Goal: Answer question/provide support: Share knowledge or assist other users

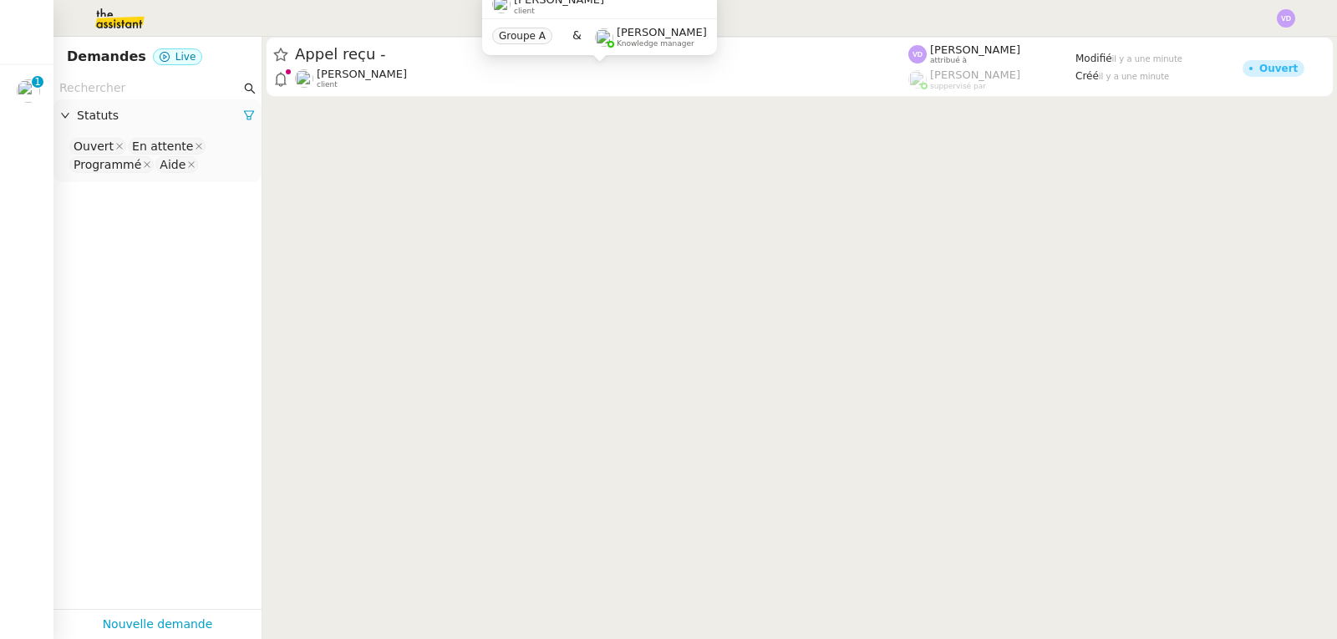
click at [394, 74] on span "[PERSON_NAME]" at bounding box center [362, 74] width 90 height 13
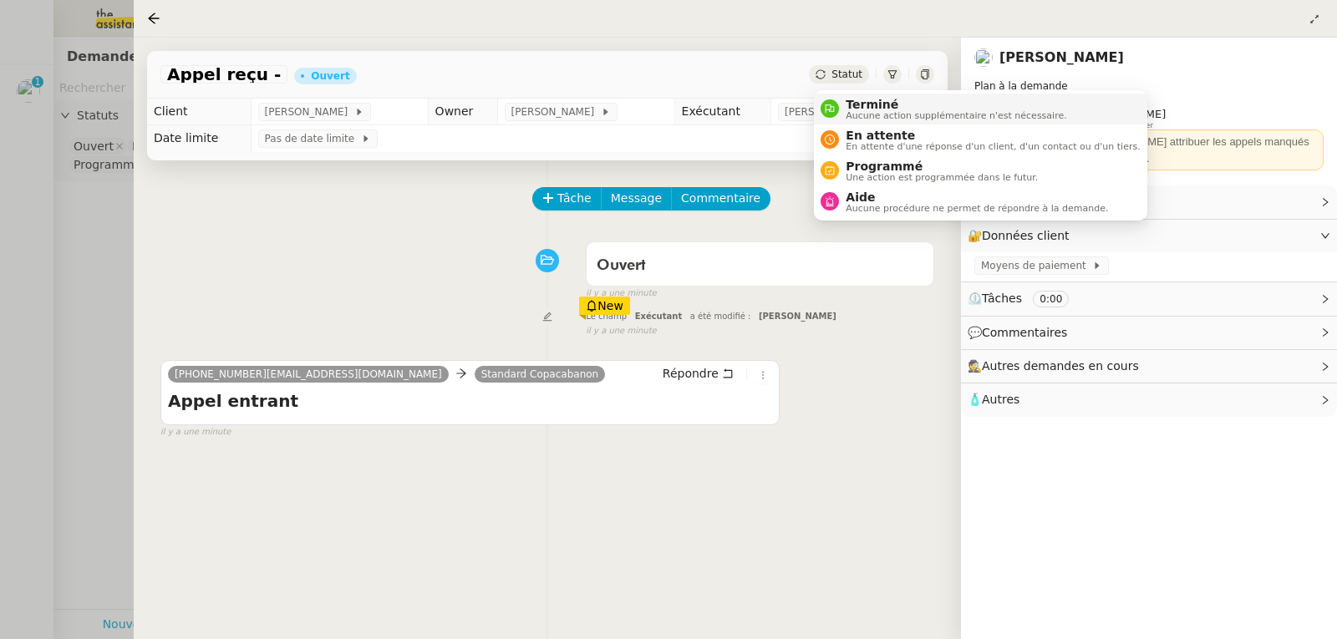
click at [862, 101] on span "Terminé" at bounding box center [956, 104] width 221 height 13
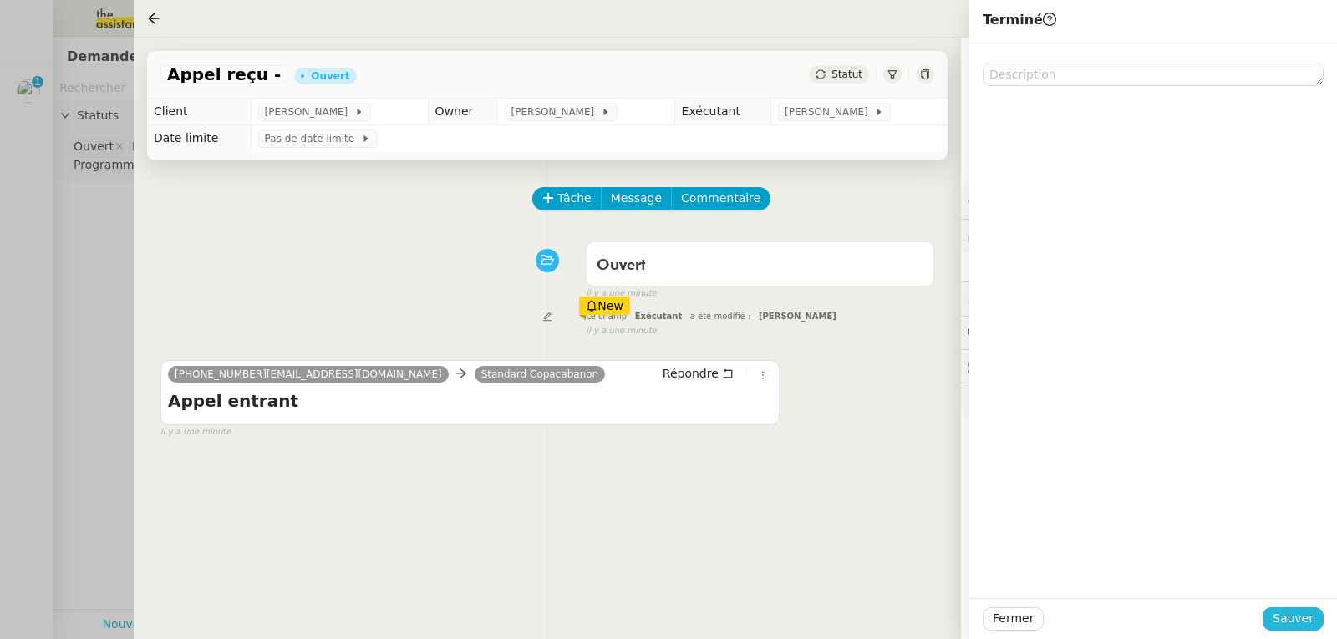
click at [1302, 619] on span "Sauver" at bounding box center [1293, 618] width 41 height 19
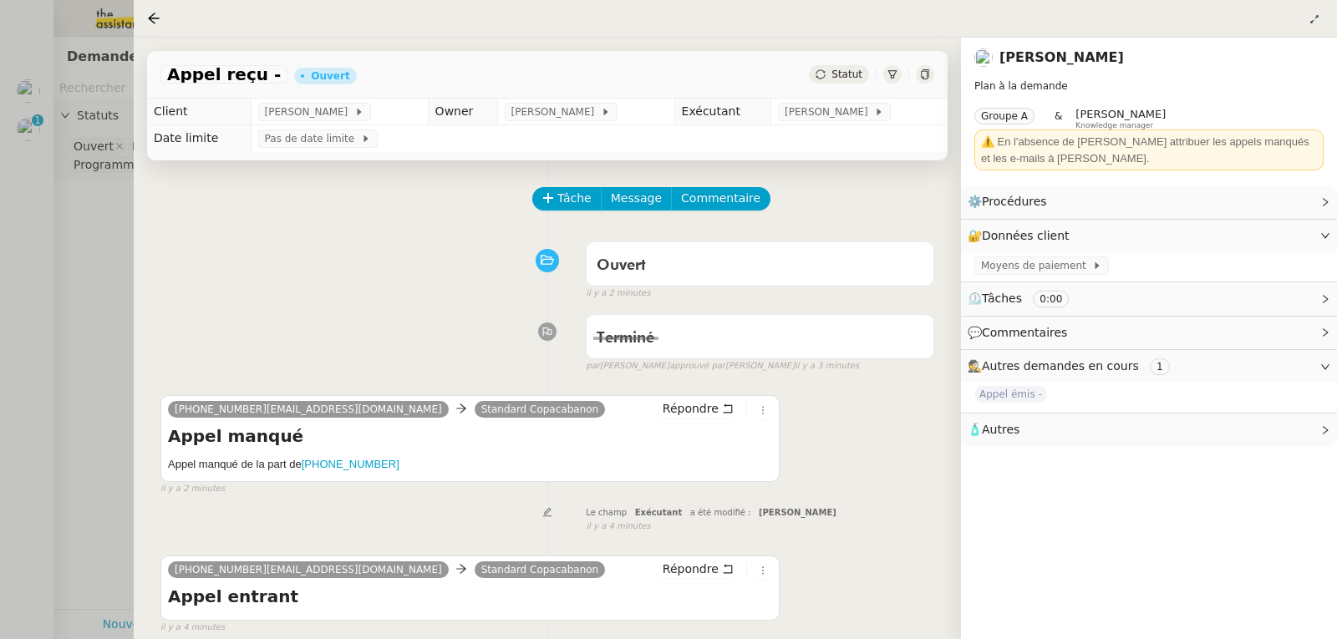
click at [101, 226] on div at bounding box center [668, 319] width 1337 height 639
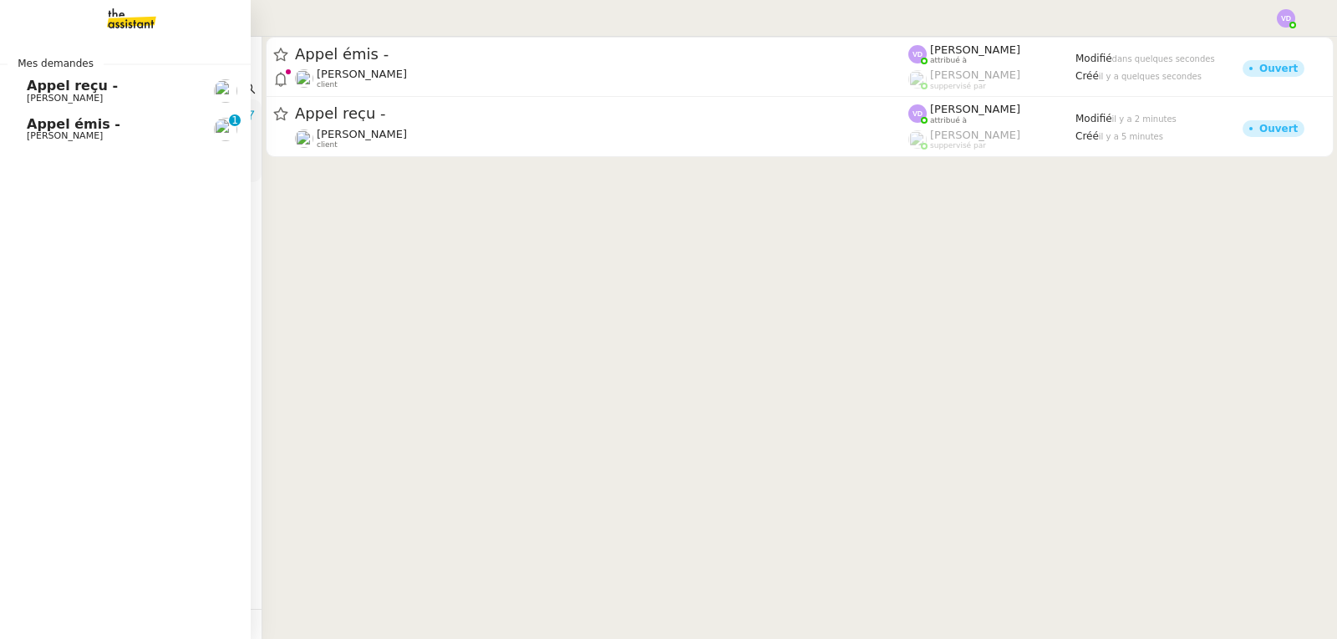
drag, startPoint x: 62, startPoint y: 134, endPoint x: 169, endPoint y: 159, distance: 109.9
click at [62, 134] on span "[PERSON_NAME]" at bounding box center [65, 135] width 76 height 11
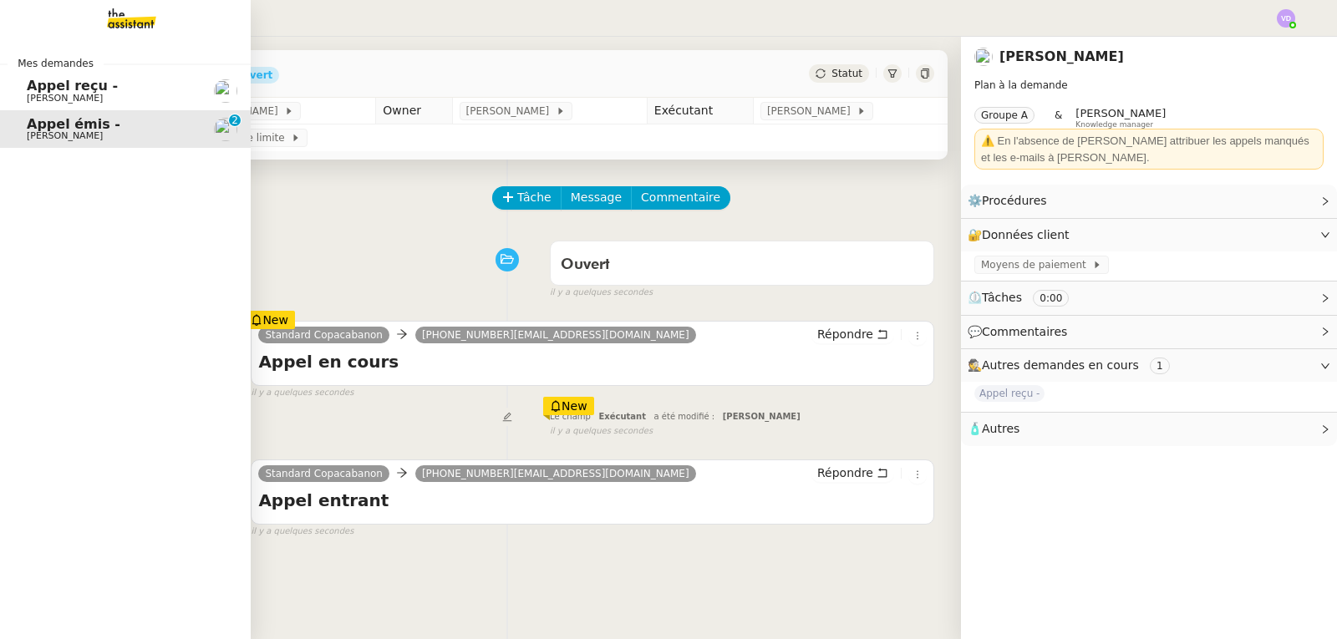
click at [44, 93] on span "[PERSON_NAME]" at bounding box center [65, 98] width 76 height 11
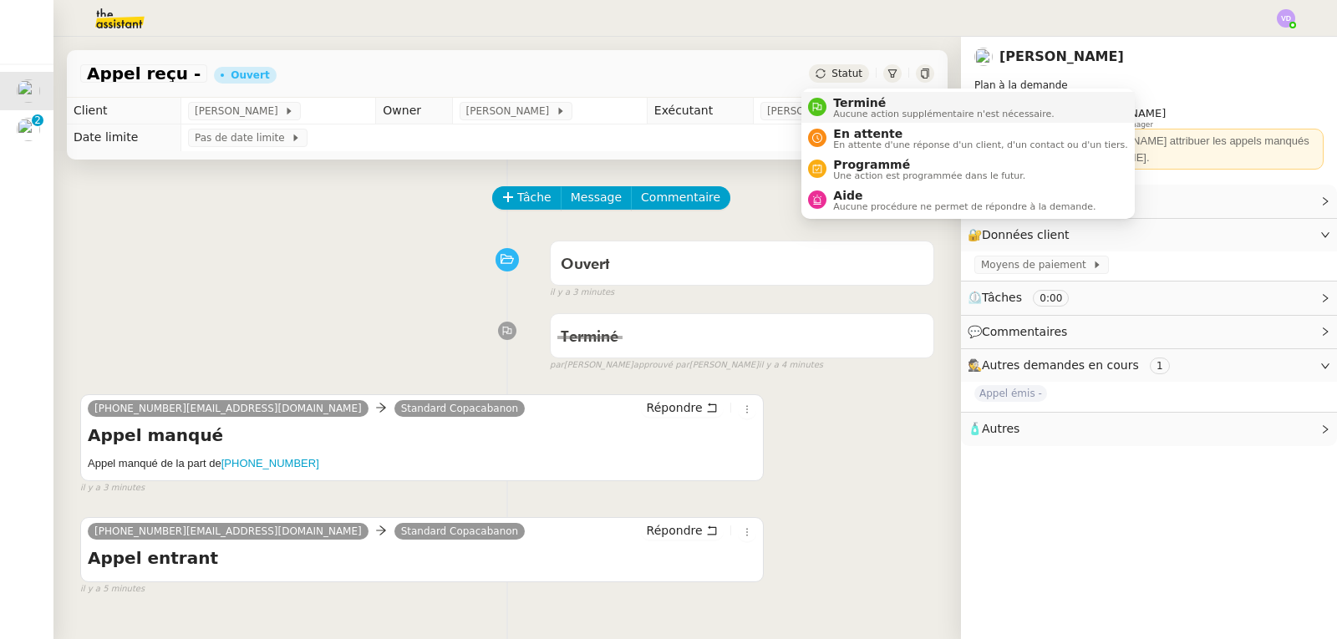
click at [843, 103] on span "Terminé" at bounding box center [943, 102] width 221 height 13
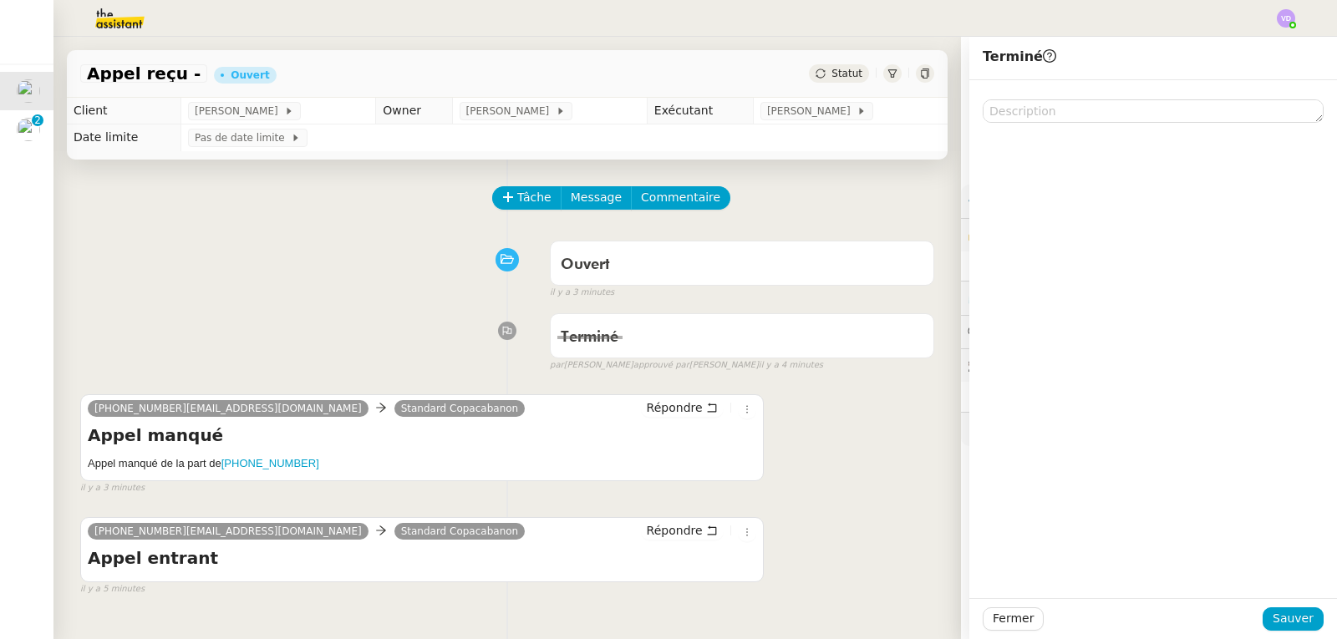
click at [1311, 625] on div "Fermer Sauver" at bounding box center [1153, 618] width 368 height 41
click at [1305, 623] on button "Sauver" at bounding box center [1293, 619] width 61 height 23
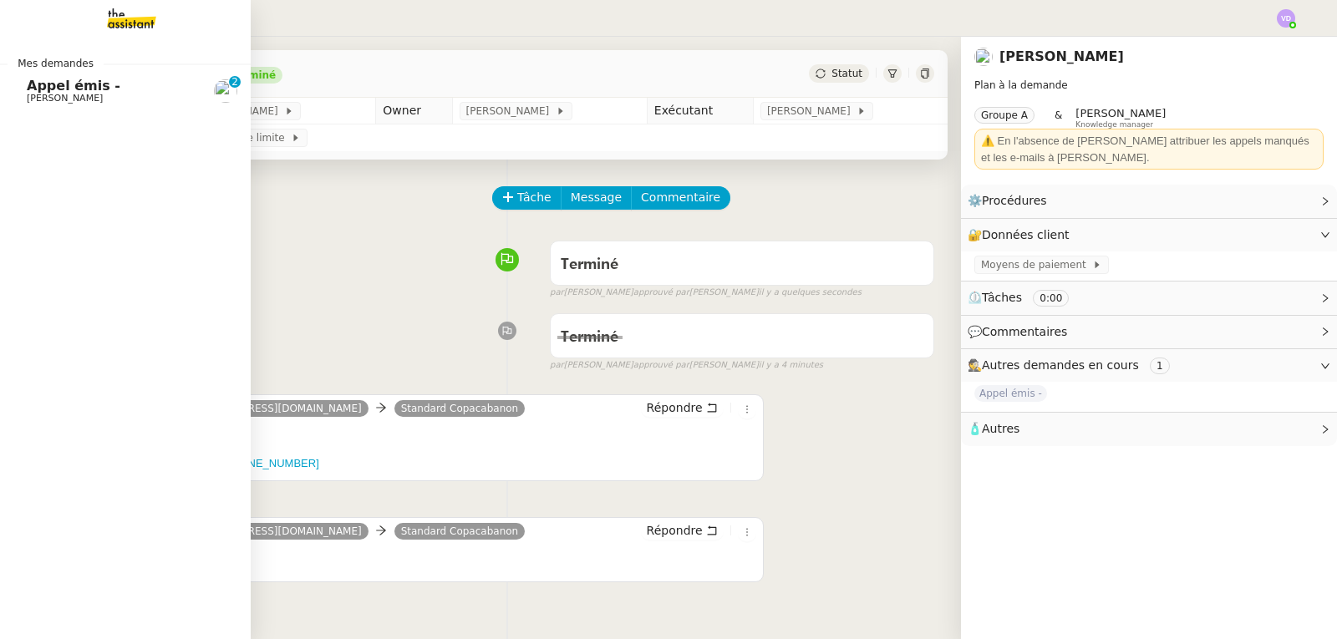
drag, startPoint x: 45, startPoint y: 97, endPoint x: 65, endPoint y: 105, distance: 21.7
click at [45, 97] on span "[PERSON_NAME]" at bounding box center [65, 98] width 76 height 11
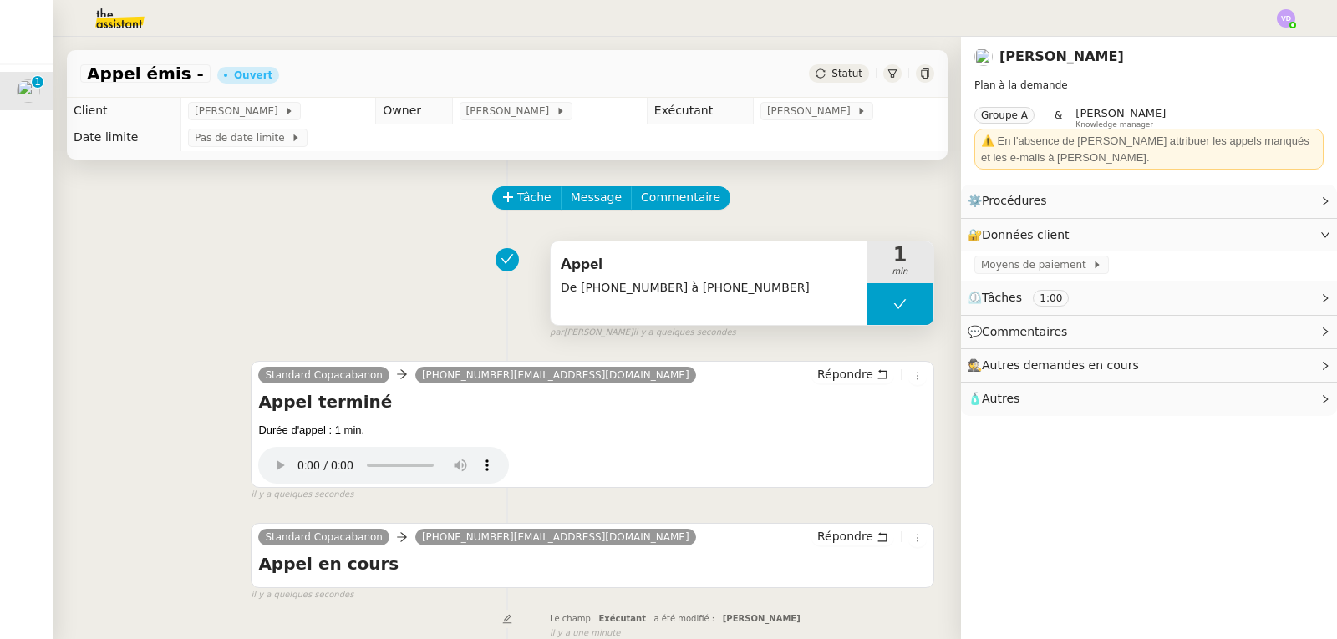
click at [669, 269] on span "Appel" at bounding box center [709, 264] width 296 height 25
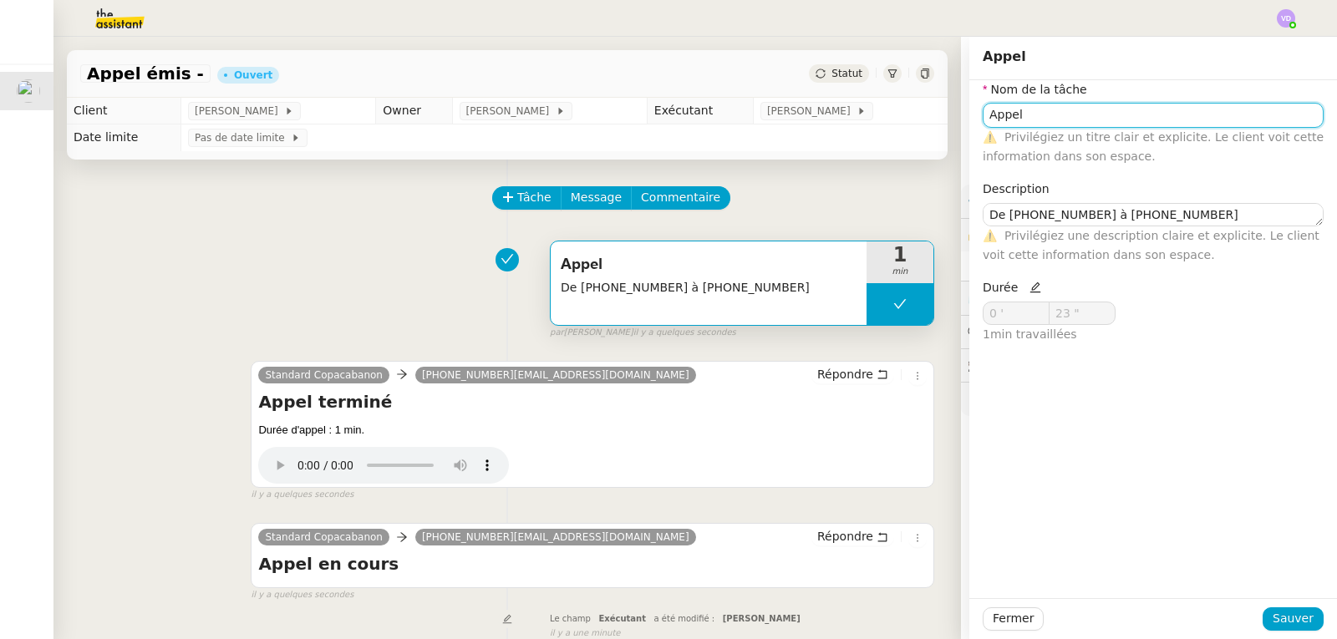
click at [1061, 116] on input "Appel" at bounding box center [1153, 115] width 341 height 24
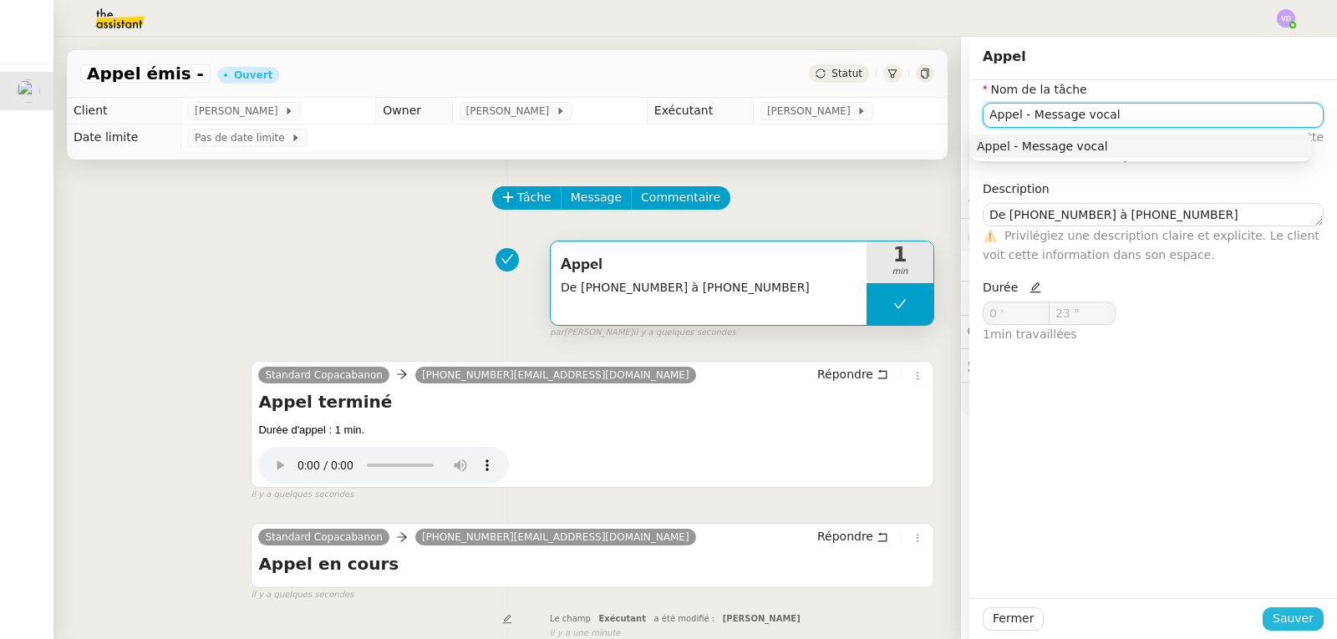
type input "Appel - Message vocal"
click at [1284, 620] on span "Sauver" at bounding box center [1293, 618] width 41 height 19
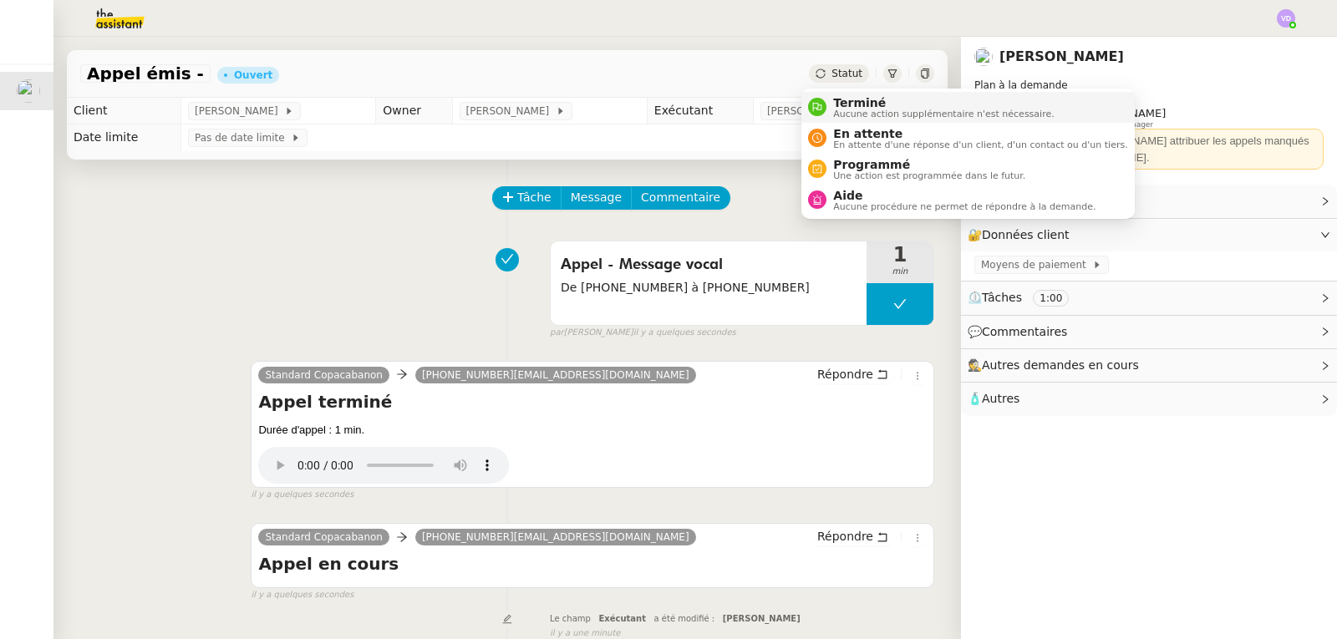
click at [852, 99] on span "Terminé" at bounding box center [943, 102] width 221 height 13
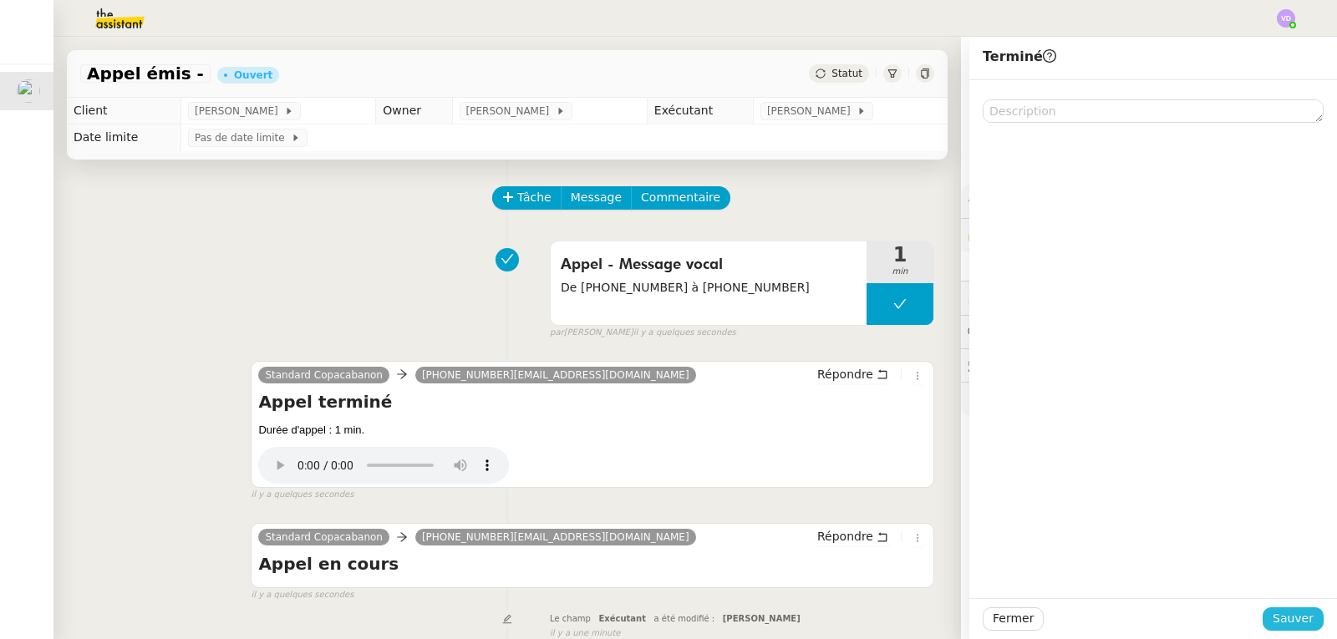
click at [1275, 616] on span "Sauver" at bounding box center [1293, 618] width 41 height 19
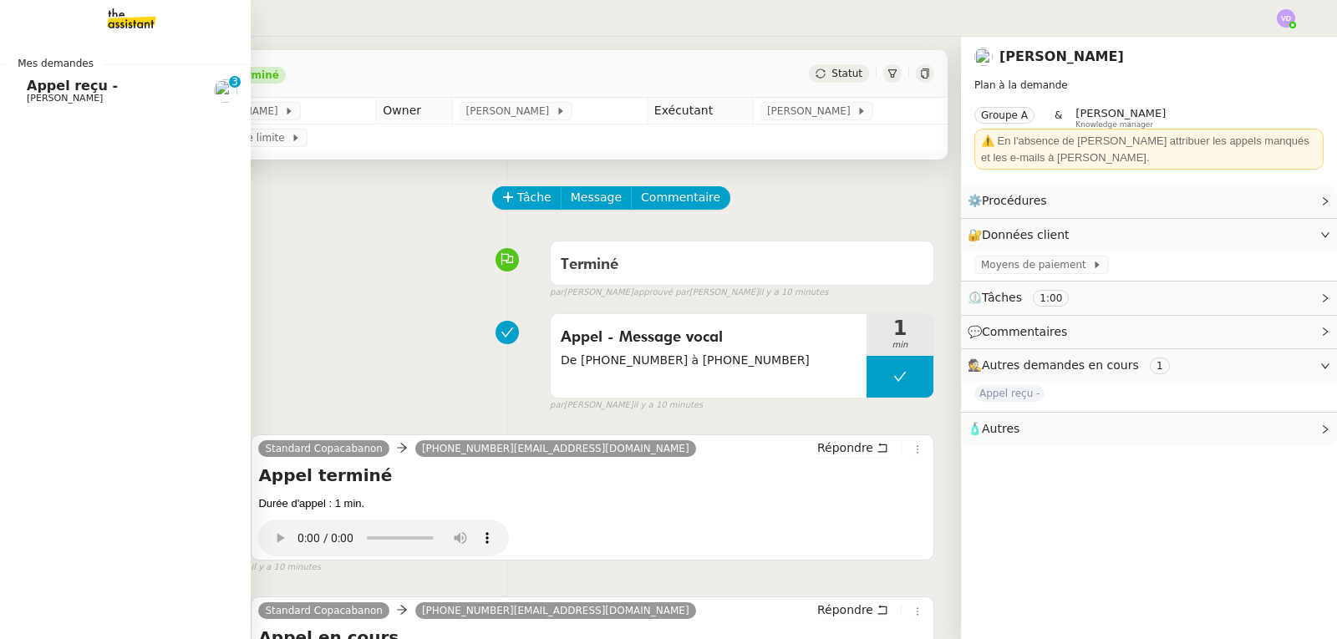
click at [45, 93] on span "[PERSON_NAME]" at bounding box center [65, 98] width 76 height 11
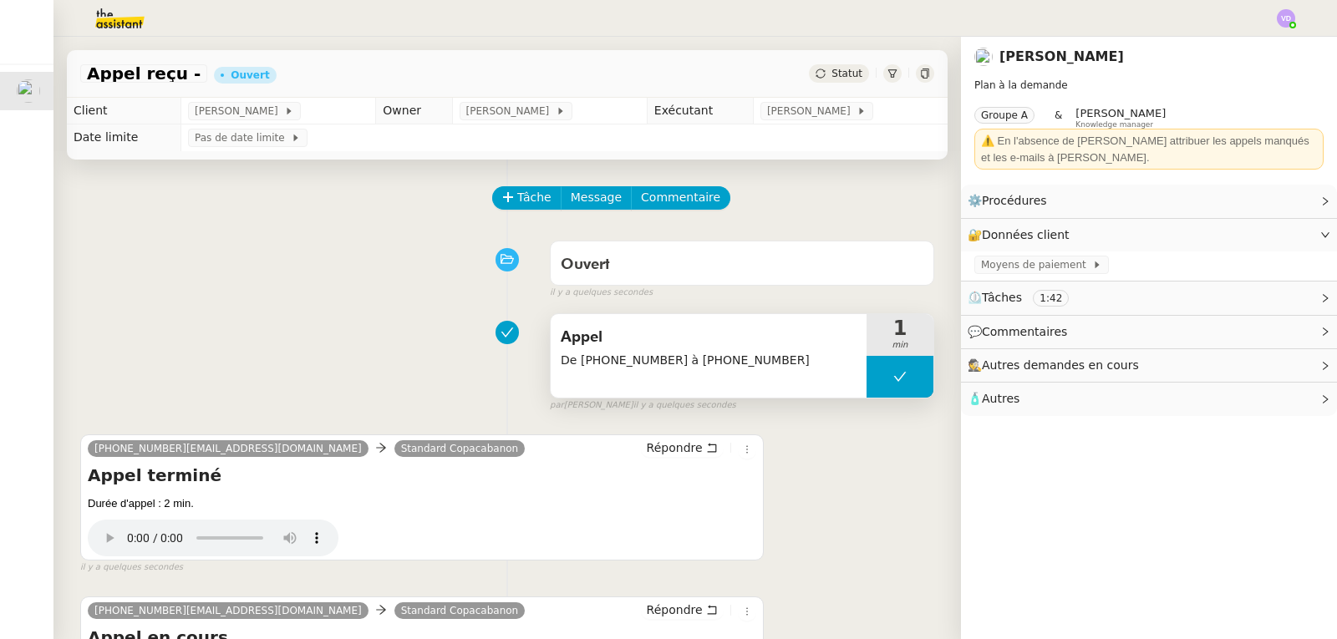
click at [582, 343] on span "Appel" at bounding box center [709, 337] width 296 height 25
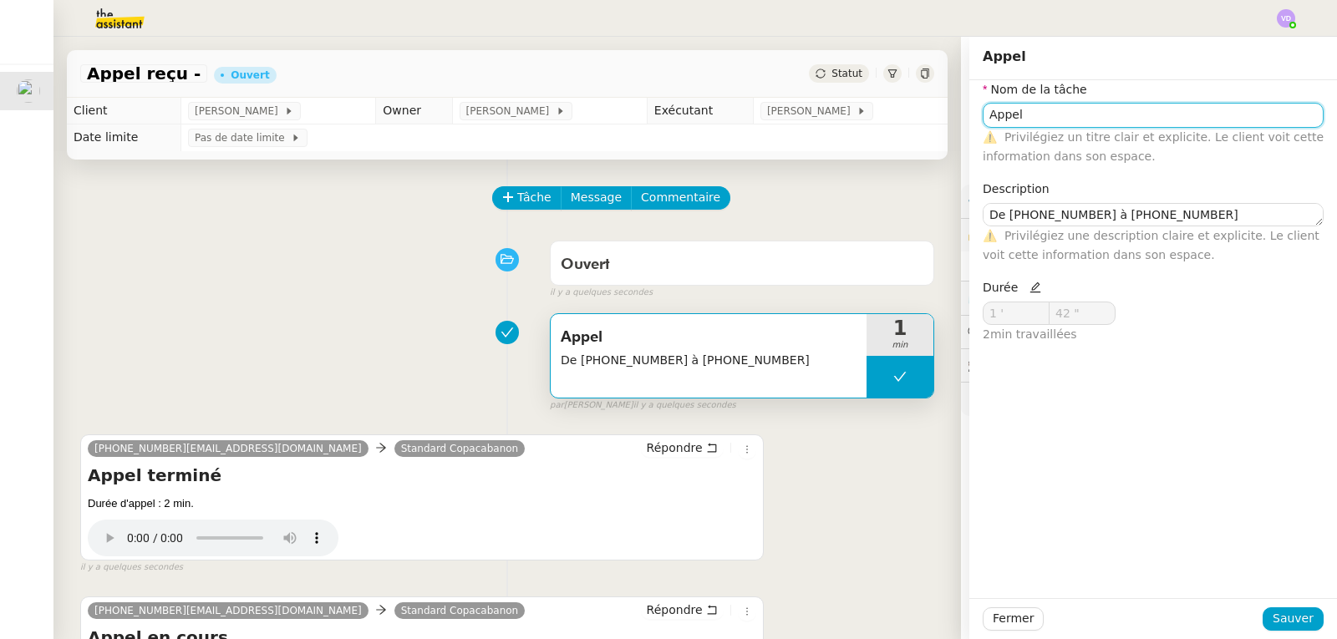
click at [1068, 120] on input "Appel" at bounding box center [1153, 115] width 341 height 24
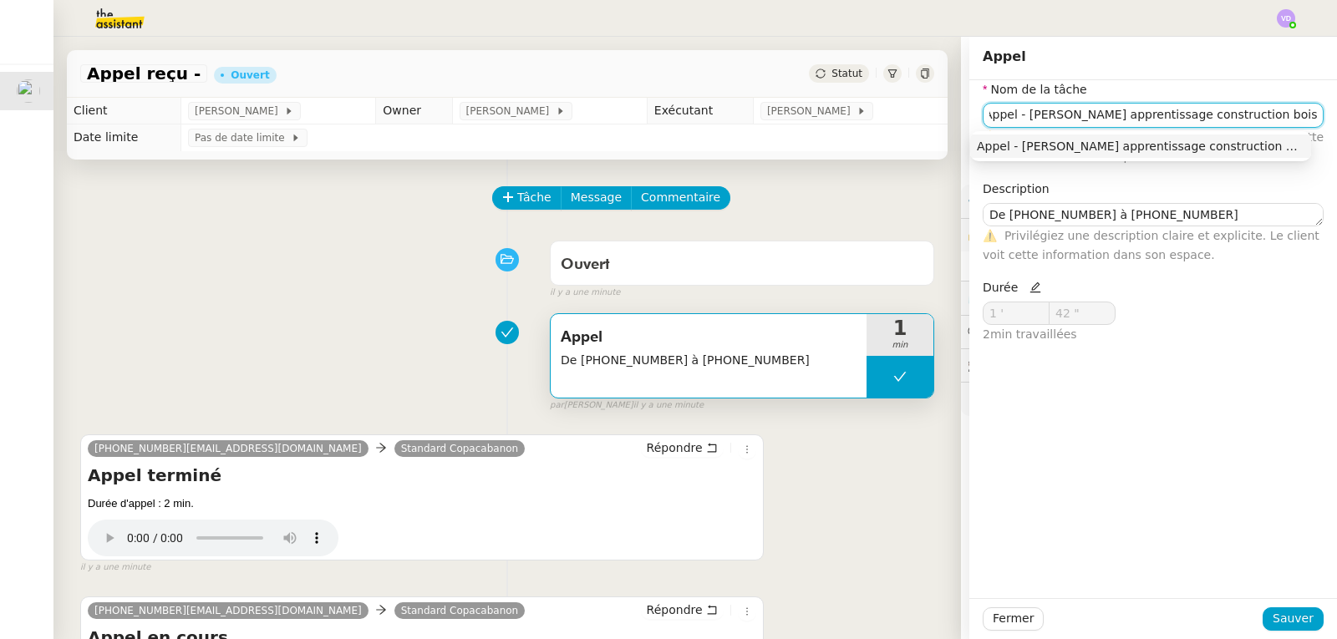
scroll to position [0, 51]
type input "Appel - [PERSON_NAME] apprentissage construction bois"
click at [1275, 623] on span "Sauver" at bounding box center [1293, 618] width 41 height 19
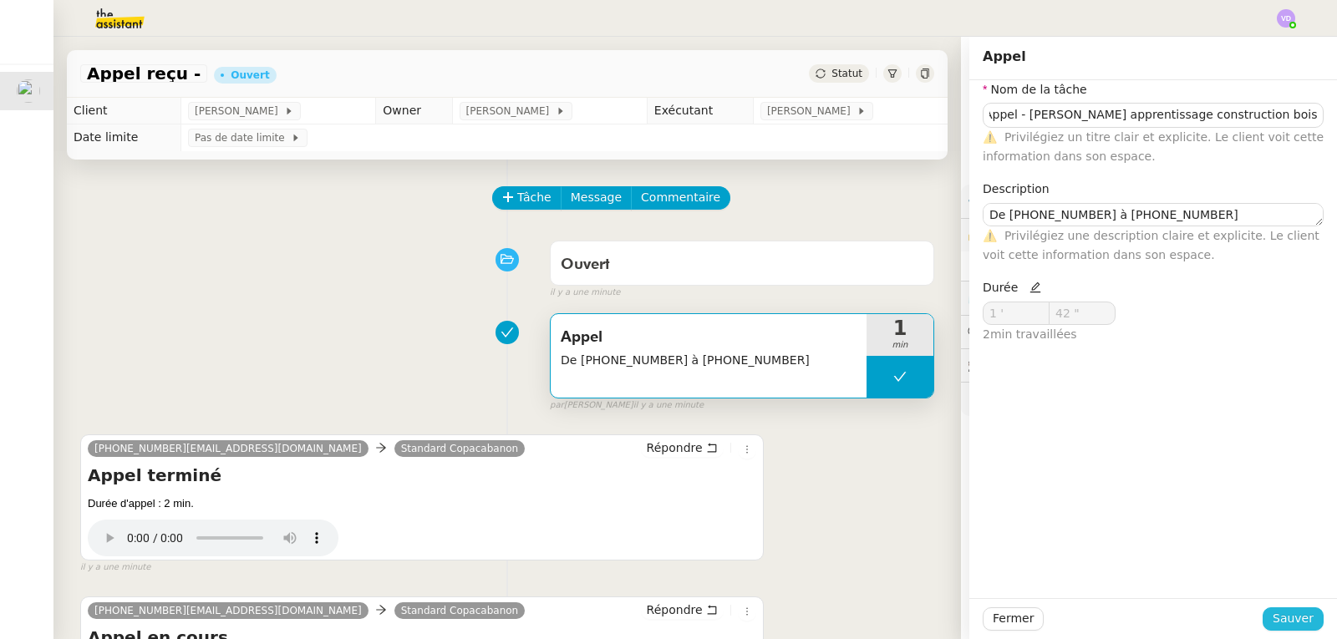
scroll to position [0, 0]
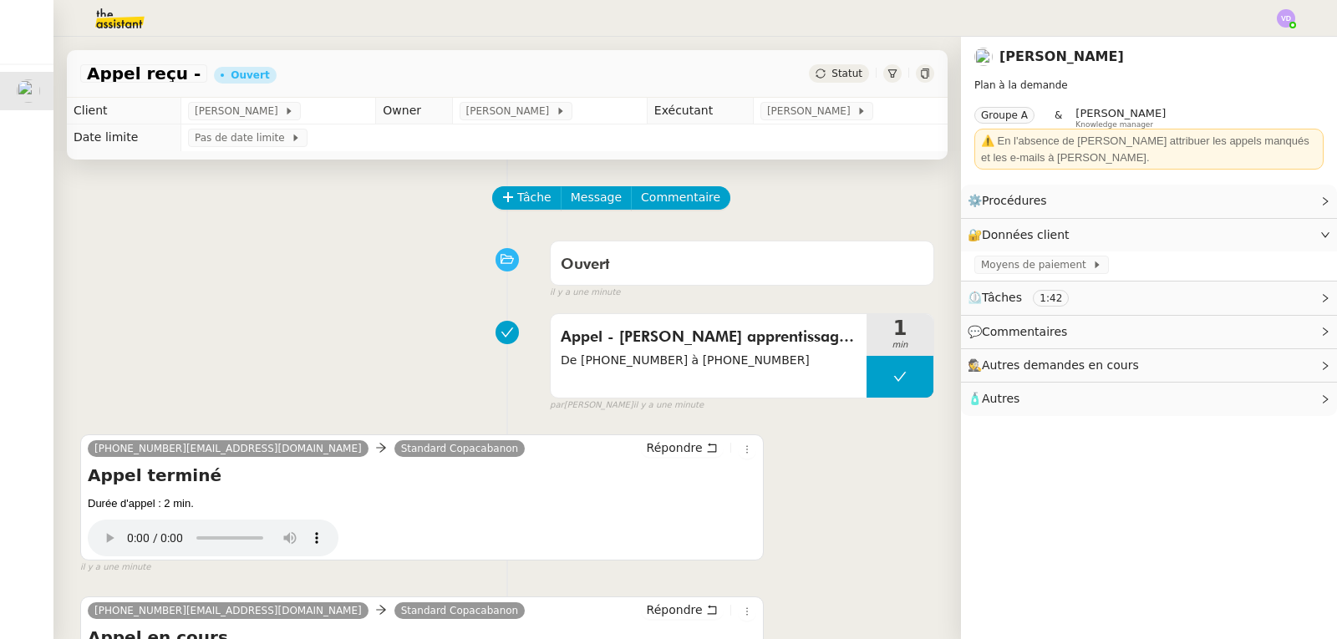
click at [190, 277] on div "Ouvert false il y a une minute" at bounding box center [507, 266] width 854 height 67
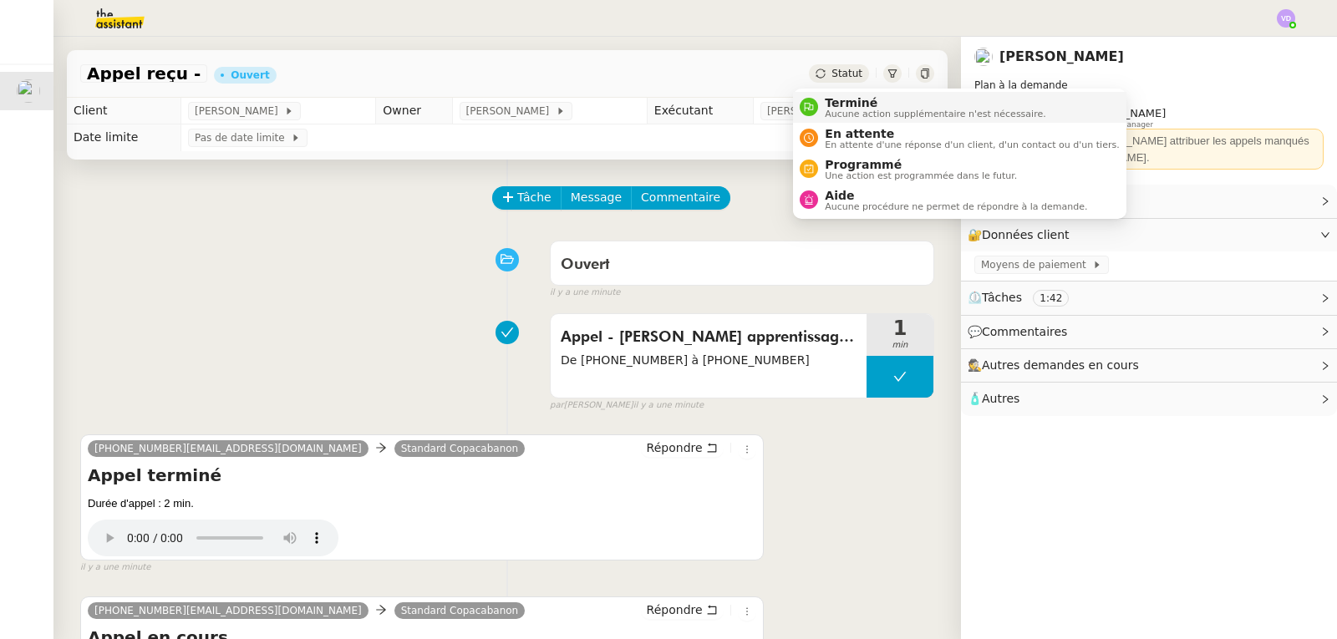
click at [837, 103] on span "Terminé" at bounding box center [935, 102] width 221 height 13
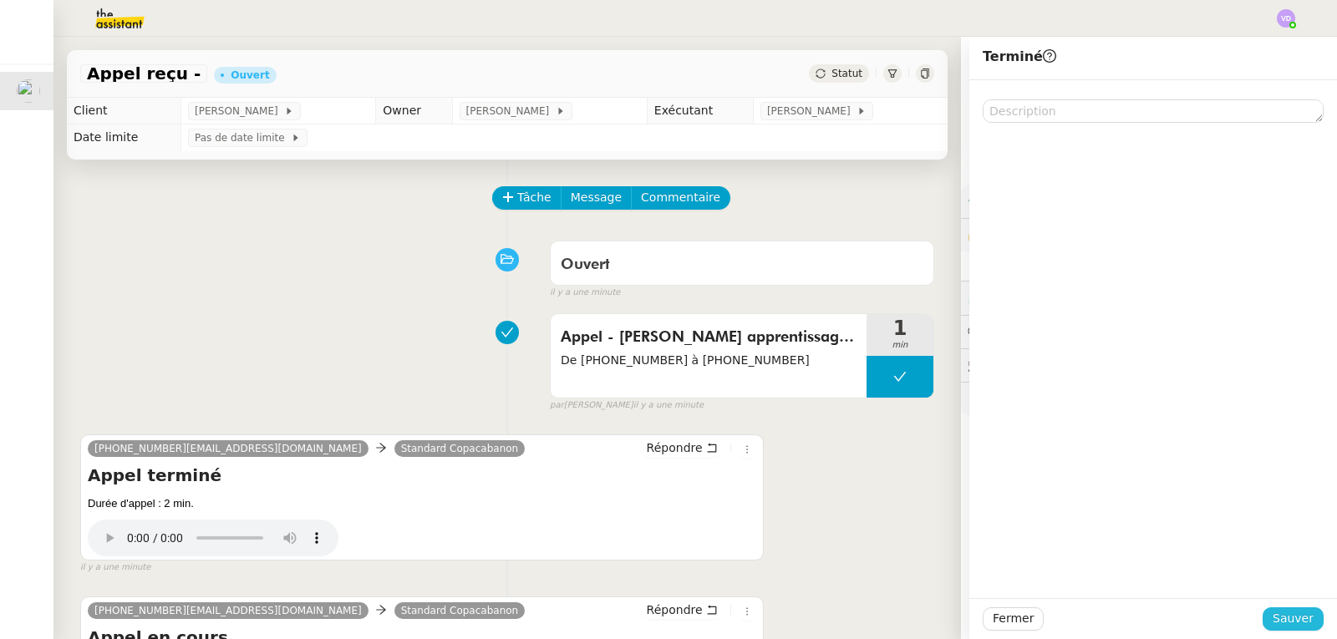
click at [1290, 625] on span "Sauver" at bounding box center [1293, 618] width 41 height 19
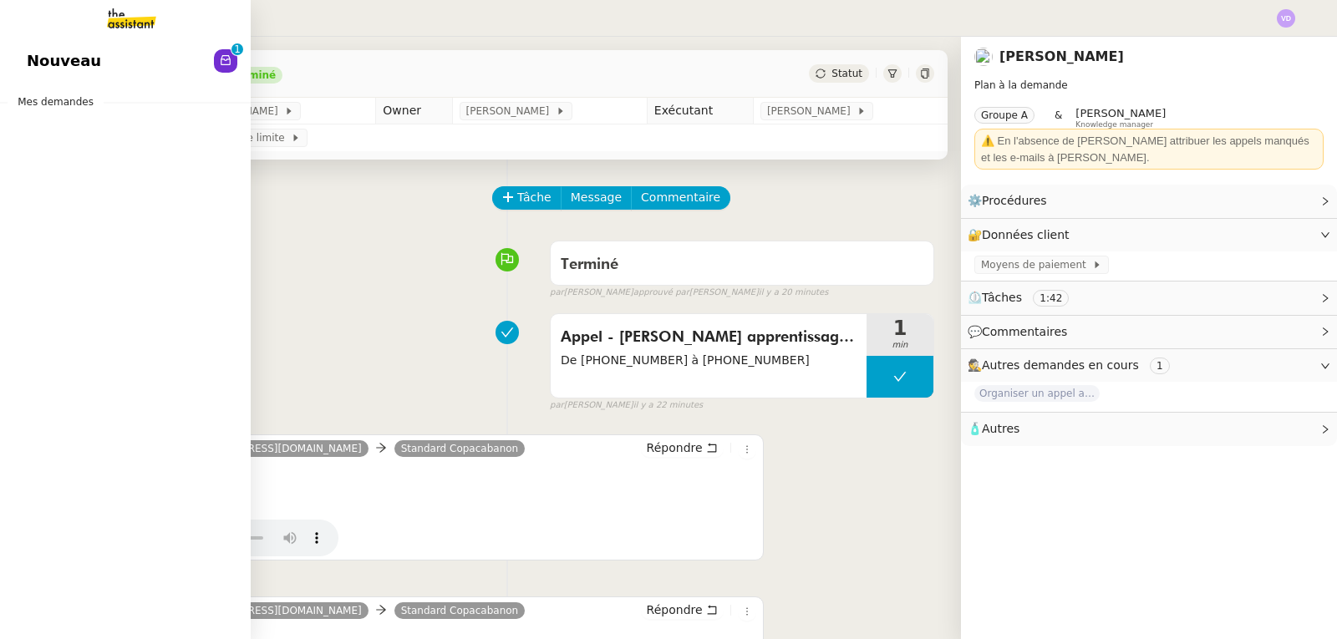
drag, startPoint x: 38, startPoint y: 55, endPoint x: 175, endPoint y: 94, distance: 141.5
click at [38, 55] on span "Nouveau" at bounding box center [64, 60] width 74 height 25
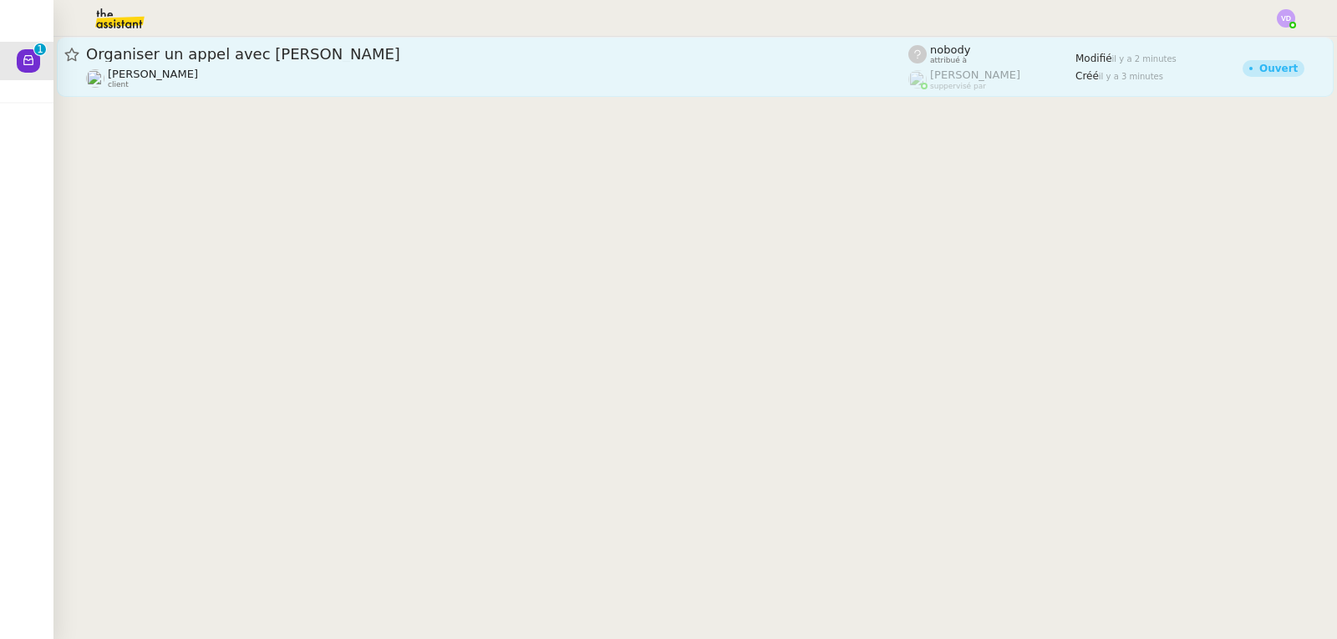
click at [274, 64] on div "Organiser un appel avec [PERSON_NAME]" at bounding box center [497, 54] width 822 height 20
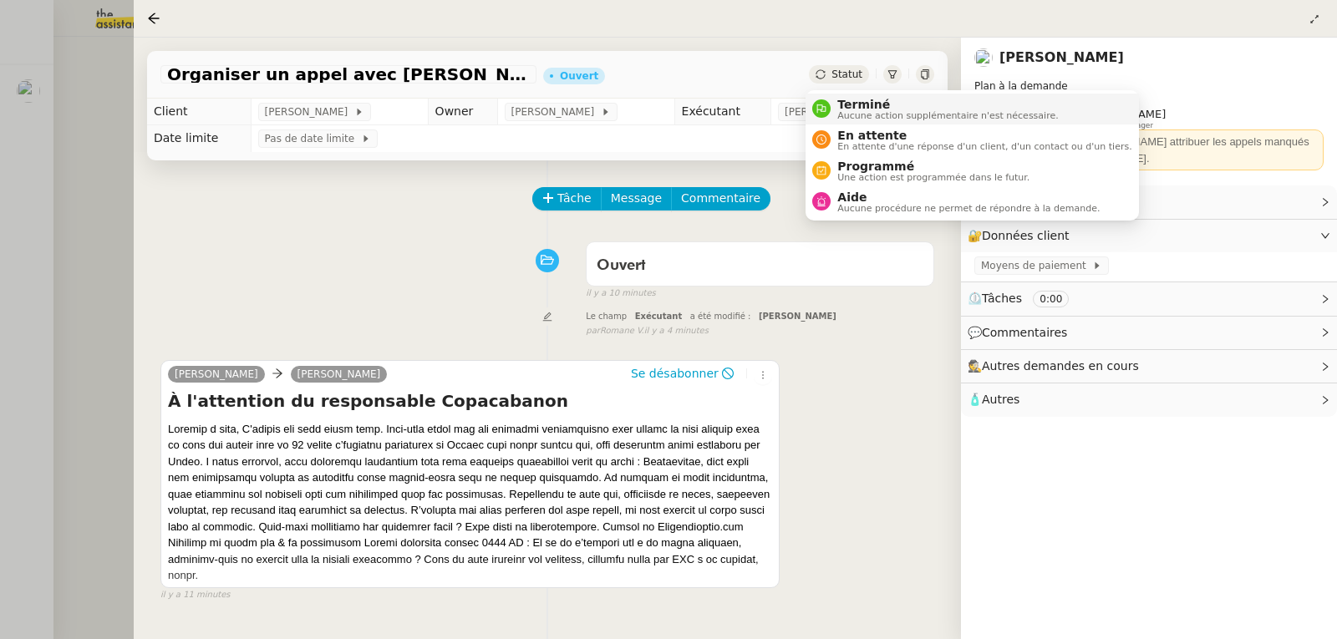
click at [868, 103] on span "Terminé" at bounding box center [947, 104] width 221 height 13
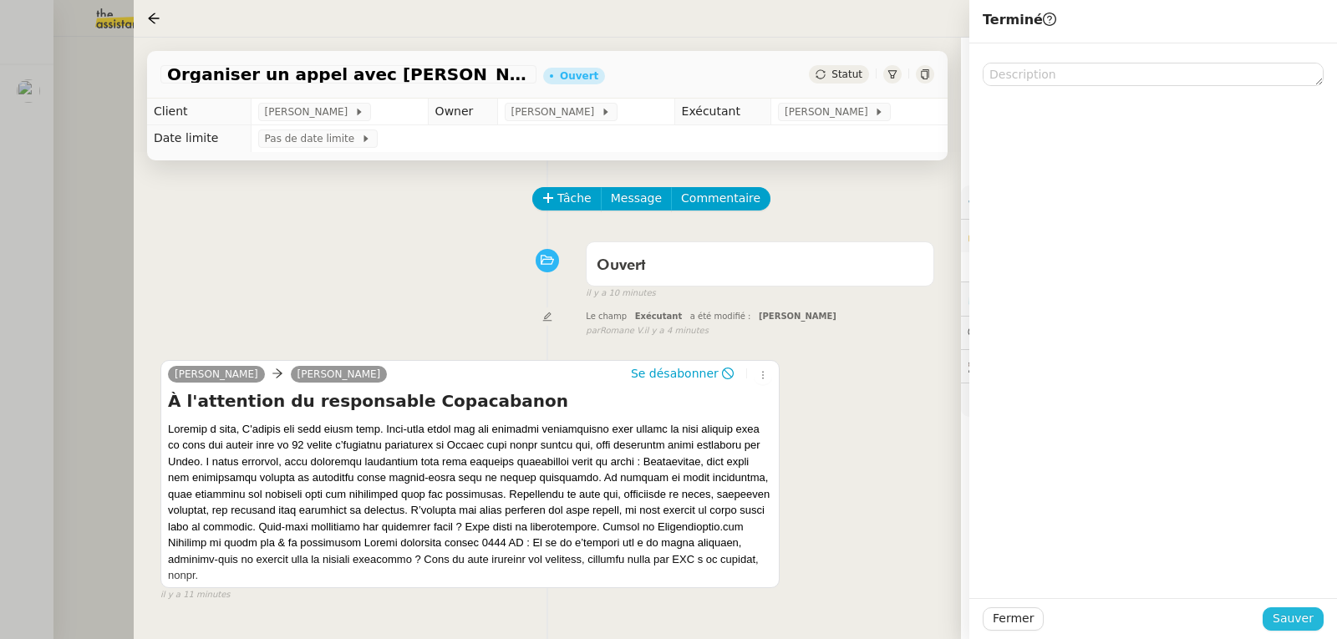
click at [1308, 620] on span "Sauver" at bounding box center [1293, 618] width 41 height 19
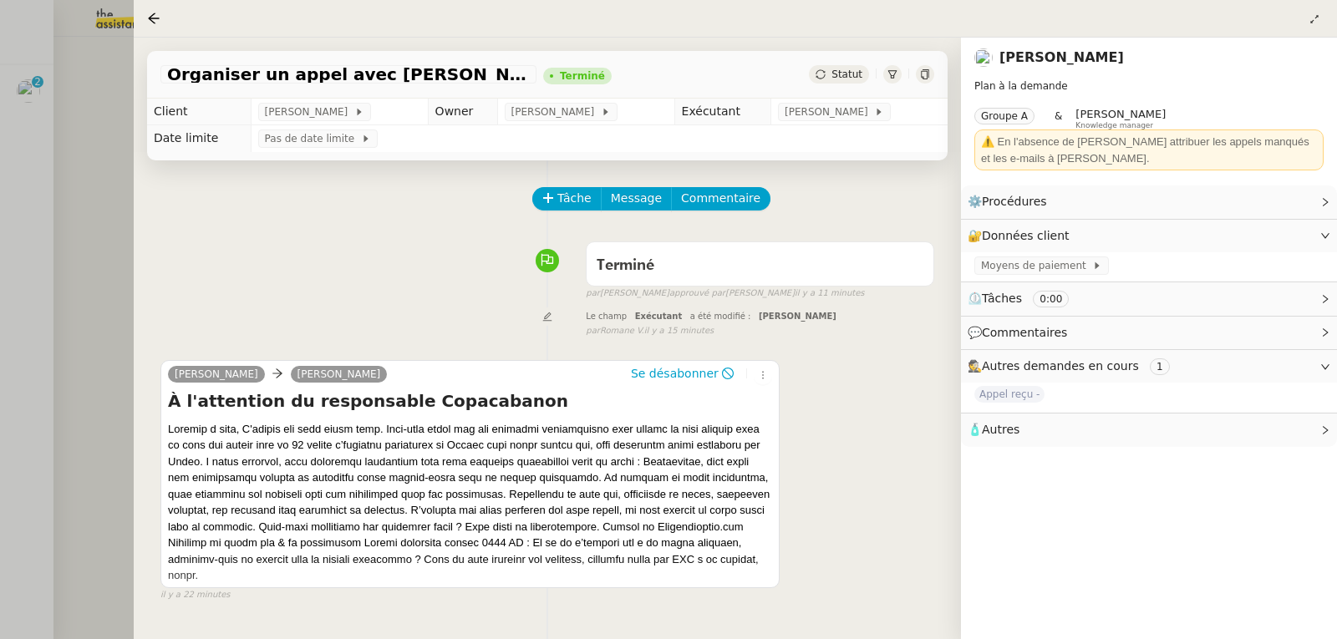
click at [65, 115] on div at bounding box center [668, 319] width 1337 height 639
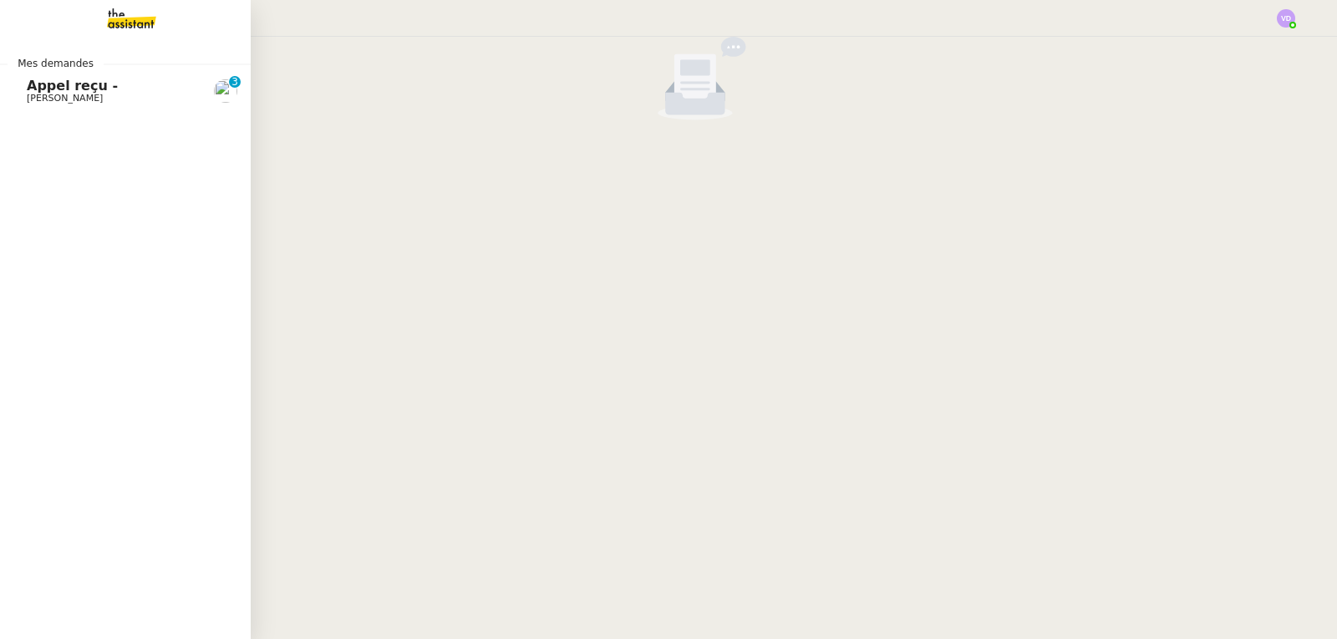
click at [44, 89] on span "Appel reçu -" at bounding box center [72, 86] width 91 height 16
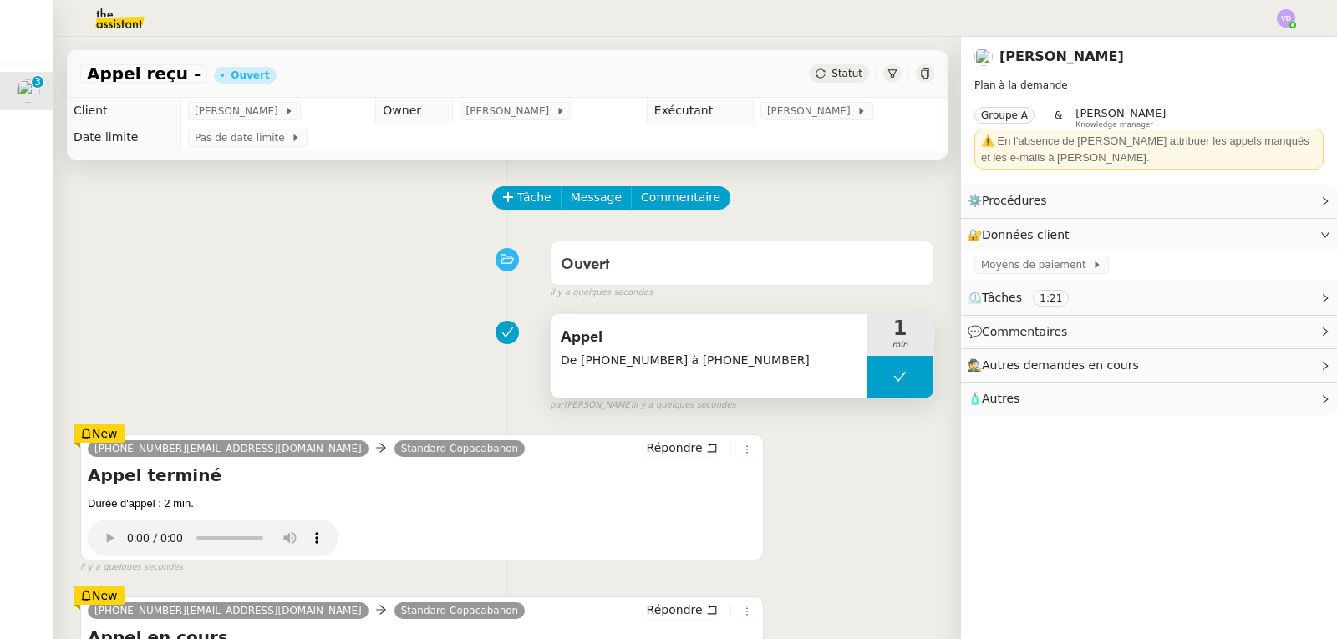
click at [628, 348] on span "Appel" at bounding box center [709, 337] width 296 height 25
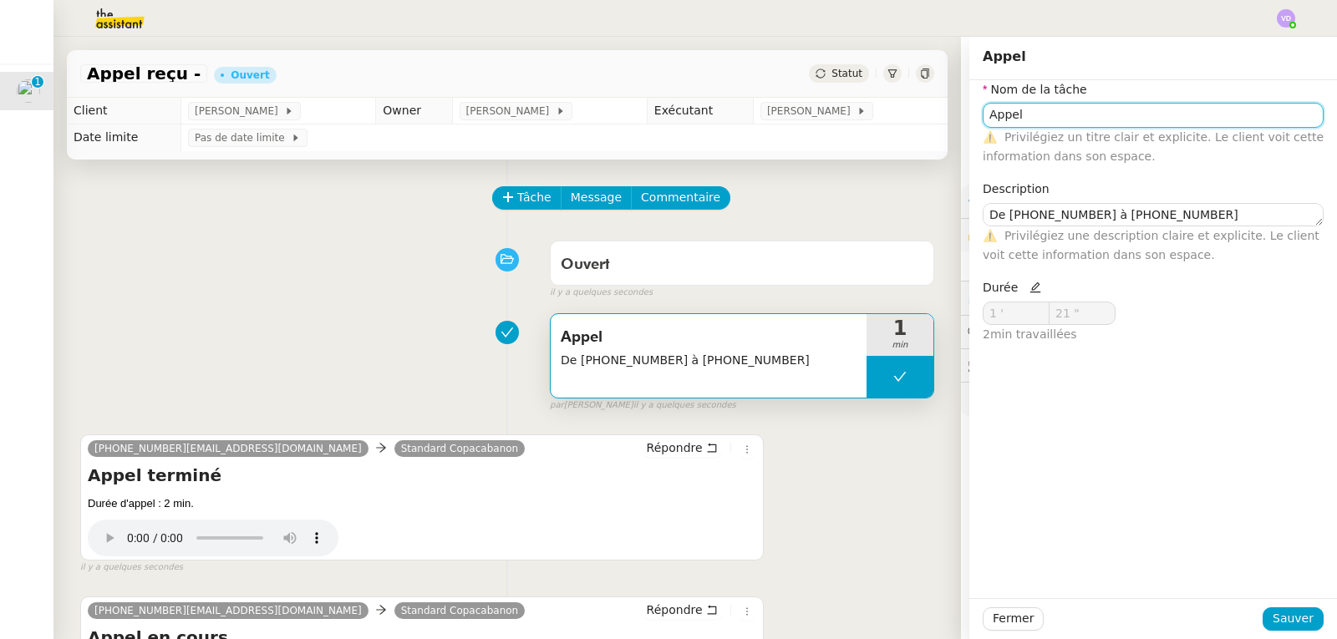
click at [1055, 113] on input "Appel" at bounding box center [1153, 115] width 341 height 24
type input "Appel - SPAM"
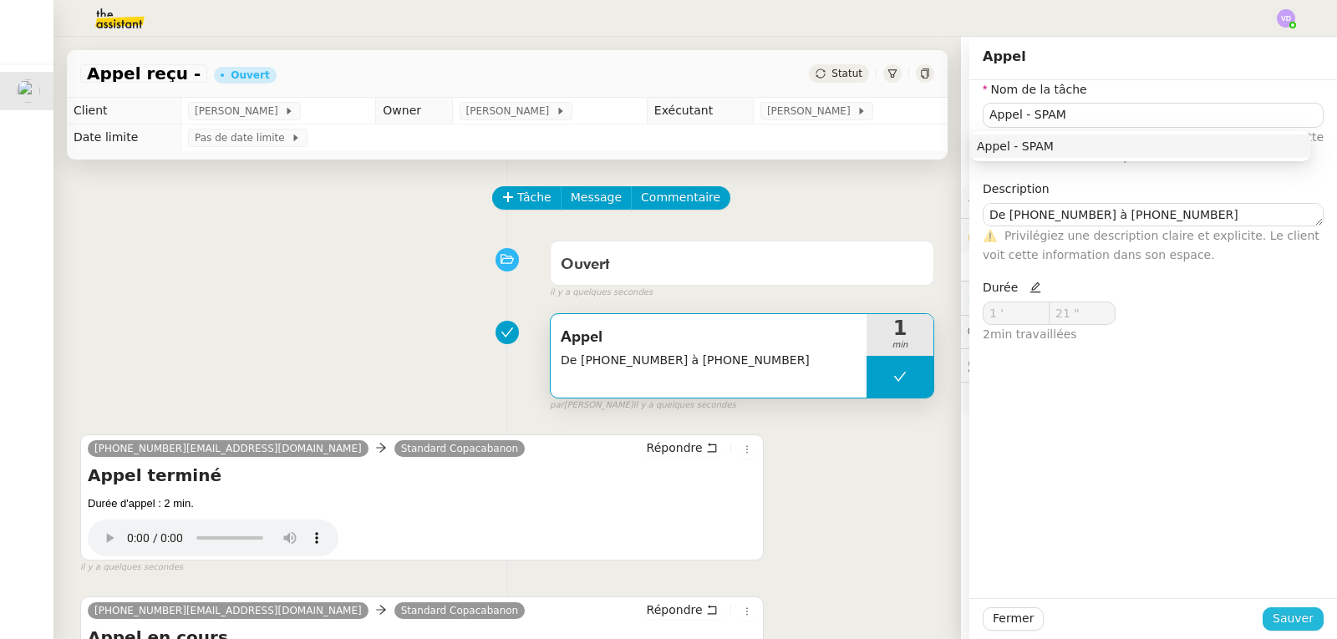
click at [1308, 619] on button "Sauver" at bounding box center [1293, 619] width 61 height 23
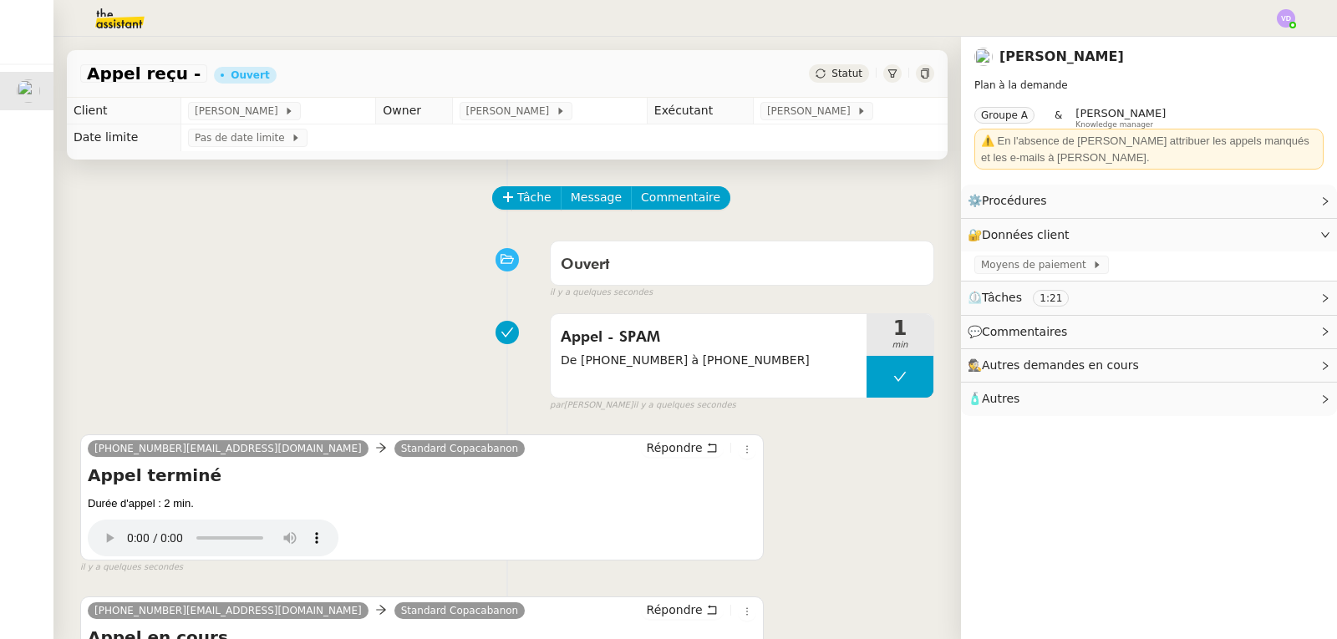
click at [173, 299] on div "Ouvert false il y a quelques secondes" at bounding box center [507, 266] width 854 height 67
click at [724, 353] on span "De [PHONE_NUMBER] à [PHONE_NUMBER]" at bounding box center [709, 360] width 296 height 19
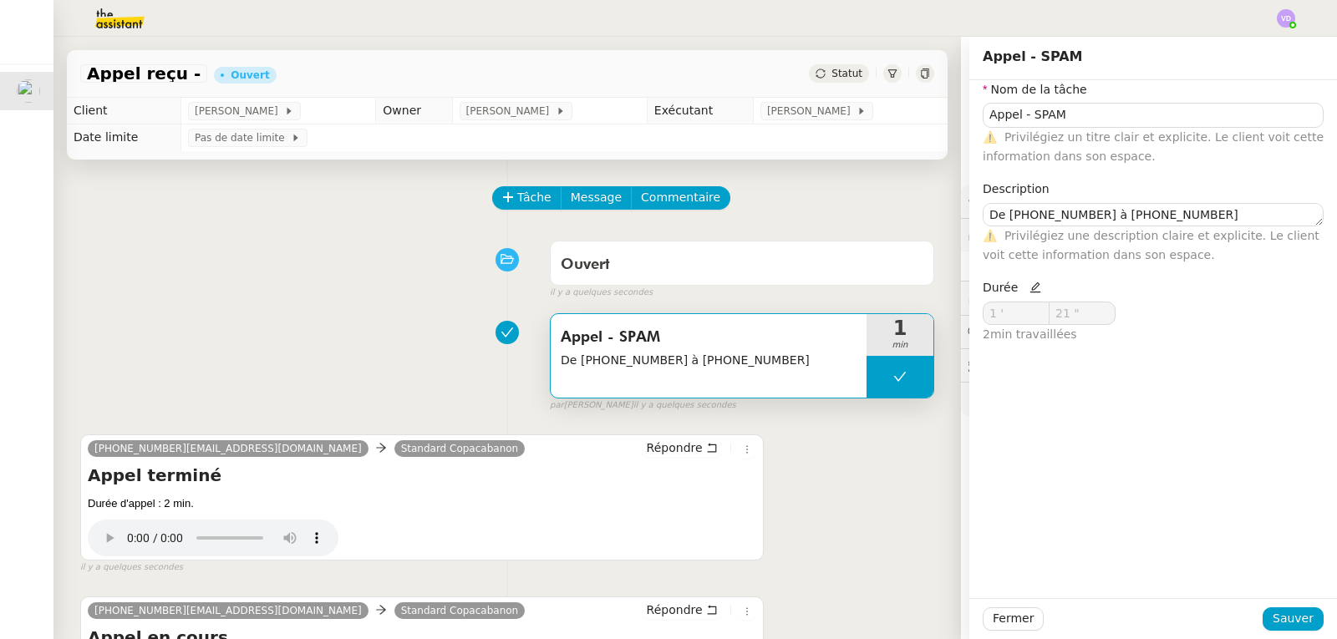
click at [1030, 291] on icon at bounding box center [1036, 288] width 12 height 12
drag, startPoint x: 984, startPoint y: 318, endPoint x: 970, endPoint y: 318, distance: 14.2
click at [984, 318] on input "1 '" at bounding box center [1016, 314] width 65 height 22
type input "2 '"
click at [1077, 315] on input "21 "" at bounding box center [1082, 314] width 65 height 22
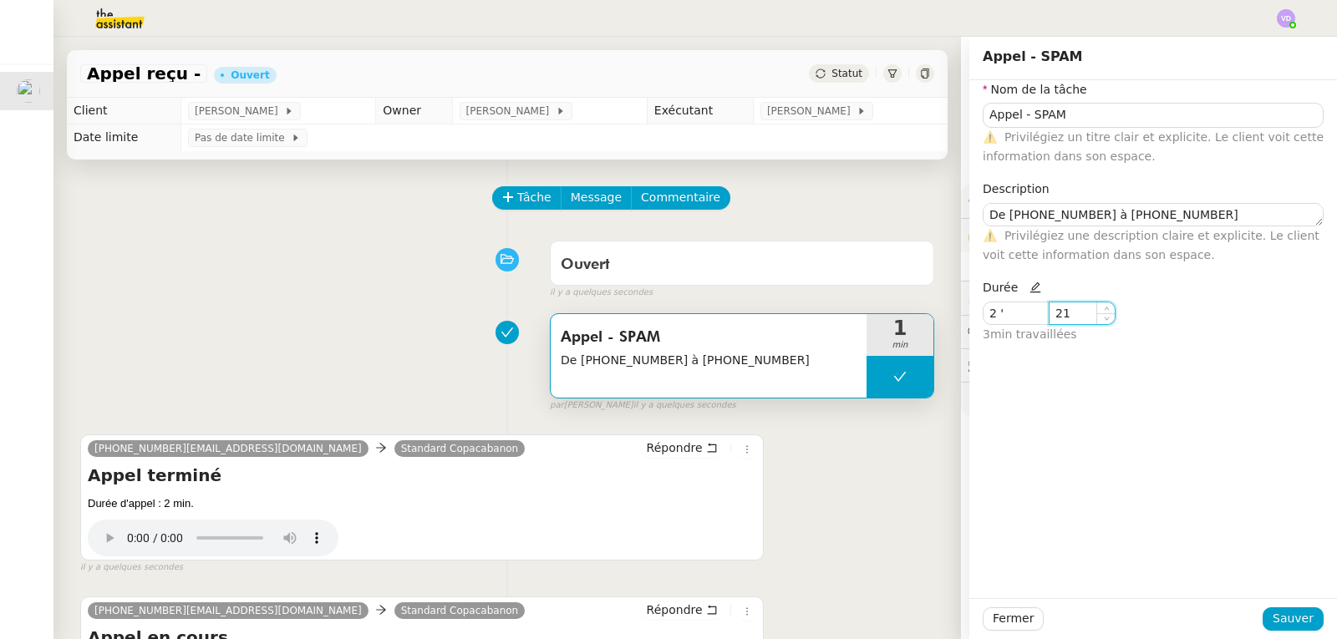
type input "2"
type input """
click at [1275, 618] on span "Sauver" at bounding box center [1293, 618] width 41 height 19
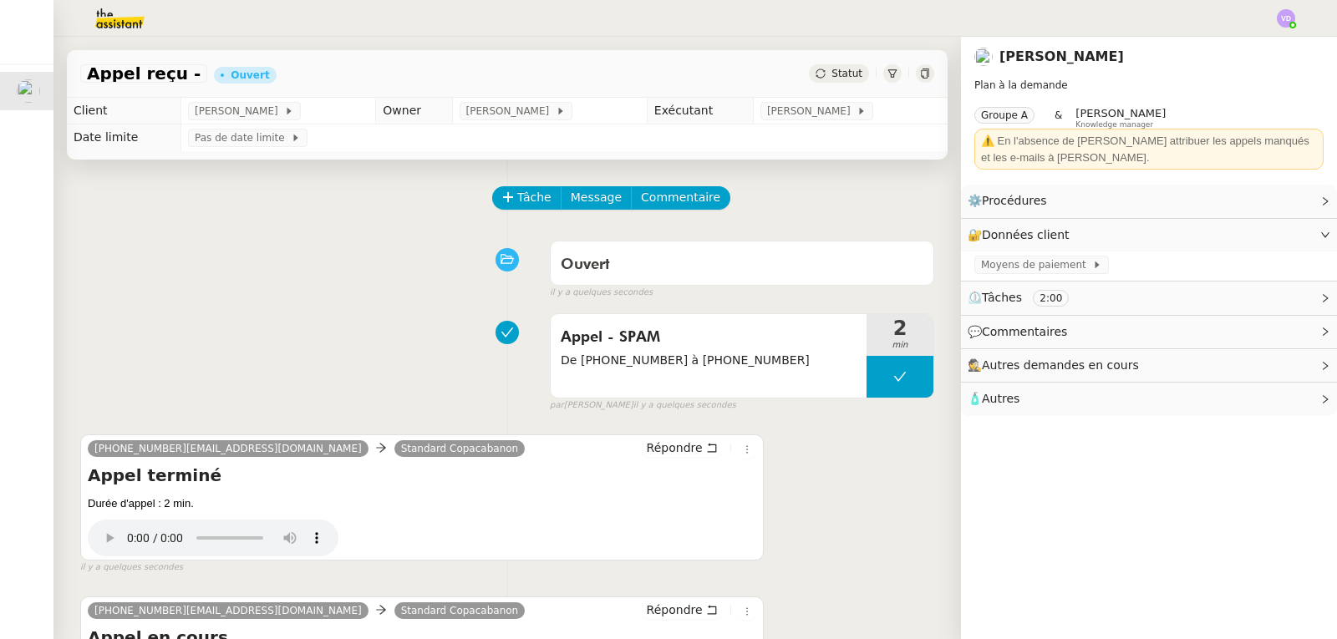
click at [168, 280] on div "Ouvert false il y a quelques secondes" at bounding box center [507, 266] width 854 height 67
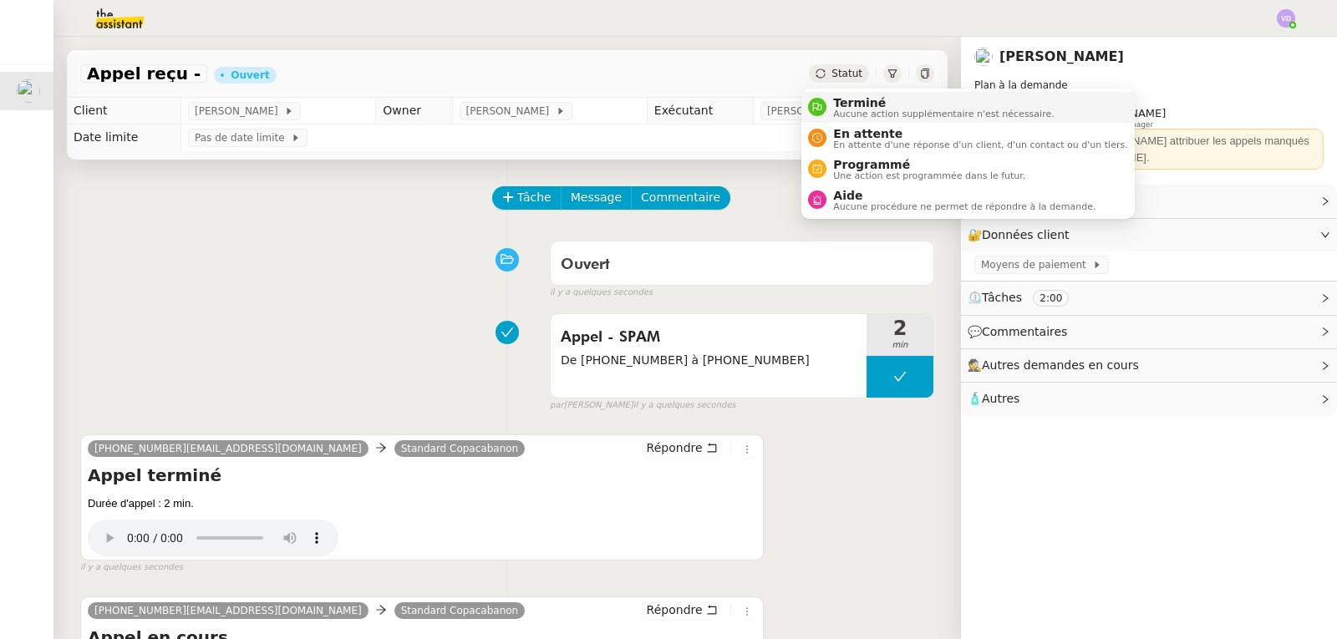
click at [854, 114] on span "Aucune action supplémentaire n'est nécessaire." at bounding box center [943, 113] width 221 height 9
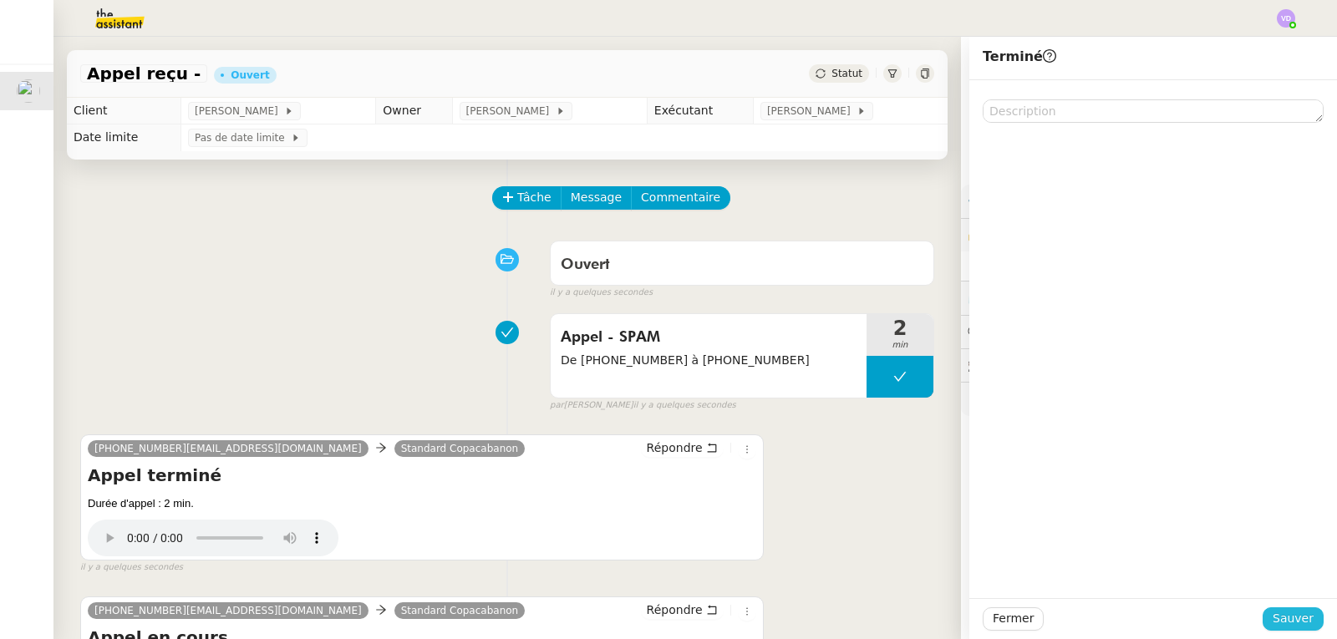
click at [1295, 624] on span "Sauver" at bounding box center [1293, 618] width 41 height 19
